Goal: Navigation & Orientation: Find specific page/section

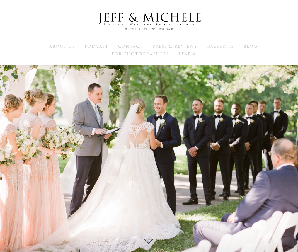
click at [233, 45] on span "Galleries" at bounding box center [220, 47] width 27 height 6
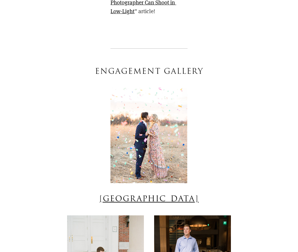
scroll to position [1130, 0]
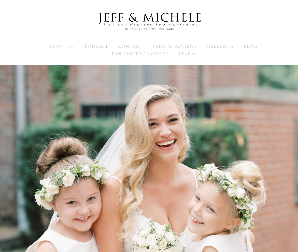
click at [63, 46] on span "About Us" at bounding box center [62, 47] width 26 height 6
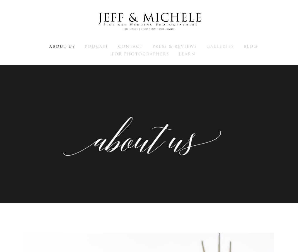
click at [221, 47] on span "Galleries" at bounding box center [220, 47] width 27 height 6
